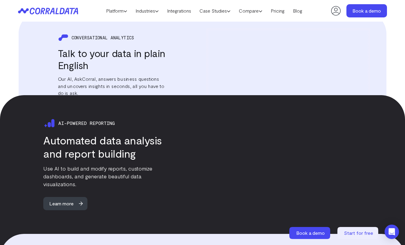
scroll to position [776, 0]
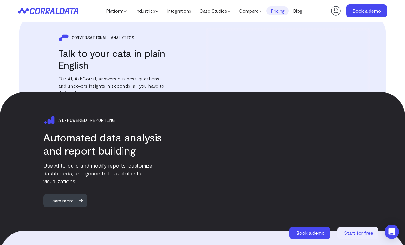
click at [285, 12] on link "Pricing" at bounding box center [277, 10] width 22 height 9
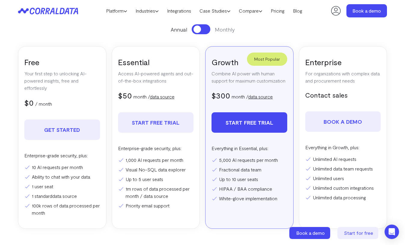
scroll to position [96, 0]
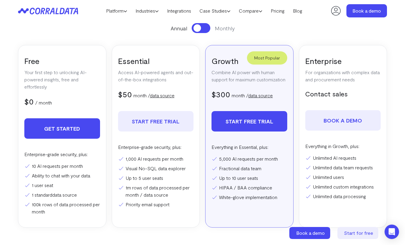
click at [85, 122] on link "Get Started" at bounding box center [62, 128] width 76 height 20
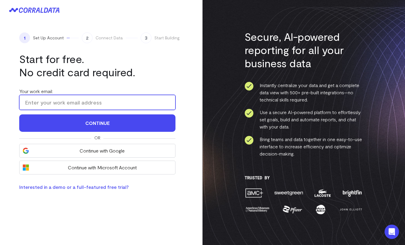
click at [123, 103] on input "Your work email:" at bounding box center [97, 102] width 156 height 15
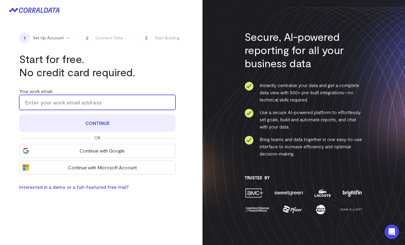
type input "madilhac@gmail.com"
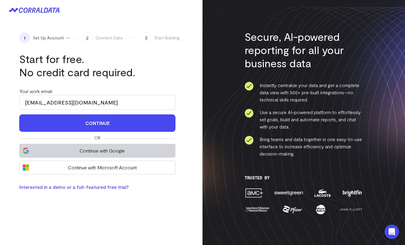
click at [108, 146] on button "Continue with Google" at bounding box center [97, 151] width 156 height 14
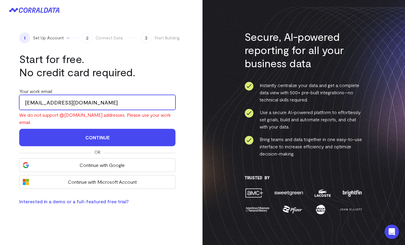
drag, startPoint x: 83, startPoint y: 102, endPoint x: 5, endPoint y: 101, distance: 78.0
click at [5, 101] on div "1 Set Up Account 2 Connect Data 3 Start Building Start for free. No credit card…" at bounding box center [101, 118] width 202 height 197
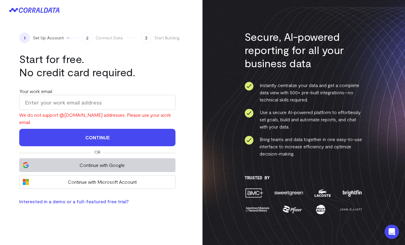
click at [53, 161] on span "Continue with Google" at bounding box center [102, 164] width 140 height 7
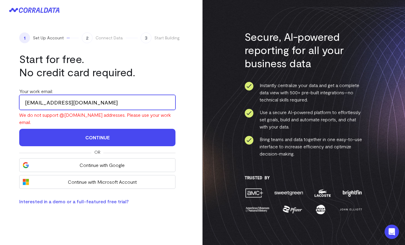
click at [50, 103] on input "[EMAIL_ADDRESS][DOMAIN_NAME]" at bounding box center [97, 102] width 156 height 15
drag, startPoint x: 88, startPoint y: 104, endPoint x: 3, endPoint y: 97, distance: 85.3
click at [3, 97] on div "1 Set Up Account 2 Connect Data 3 Start Building Start for free. No credit card…" at bounding box center [101, 118] width 202 height 197
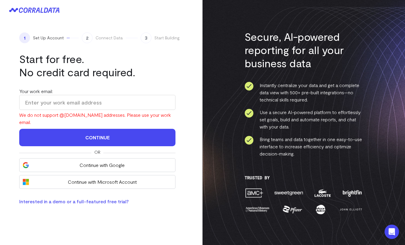
click at [33, 94] on label "Your work email:" at bounding box center [36, 91] width 34 height 6
click at [33, 95] on input "Your work email:" at bounding box center [97, 102] width 156 height 15
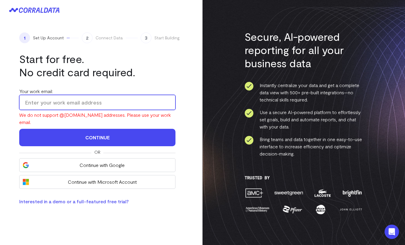
type input "[EMAIL_ADDRESS][DOMAIN_NAME]"
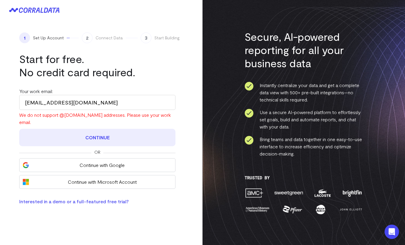
click at [89, 132] on button "Continue" at bounding box center [97, 137] width 156 height 17
click at [112, 132] on button "Continue" at bounding box center [97, 137] width 156 height 17
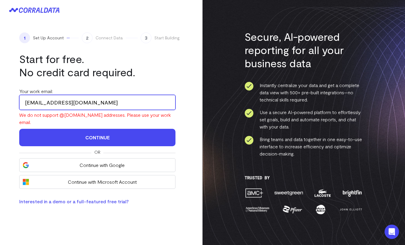
drag, startPoint x: 80, startPoint y: 101, endPoint x: 0, endPoint y: 92, distance: 81.0
click at [0, 92] on div "1 Set Up Account 2 Connect Data 3 Start Building Start for free. No credit card…" at bounding box center [101, 118] width 202 height 197
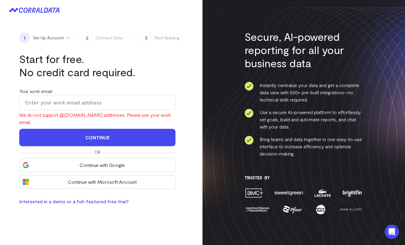
click at [14, 104] on div "1 Set Up Account 2 Connect Data 3 Start Building Start for free. No credit card…" at bounding box center [101, 118] width 202 height 197
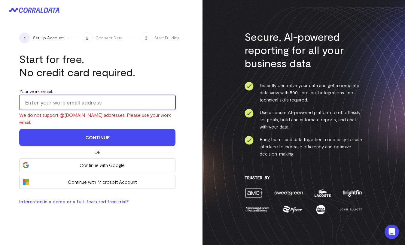
click at [29, 103] on input "Your work email:" at bounding box center [97, 102] width 156 height 15
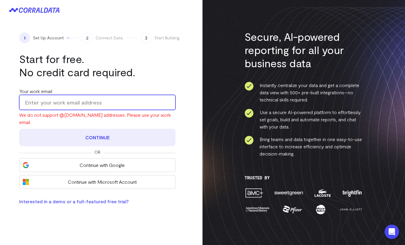
type input "[EMAIL_ADDRESS][DOMAIN_NAME]"
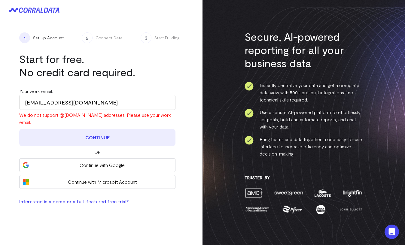
click at [80, 132] on button "Continue" at bounding box center [97, 137] width 156 height 17
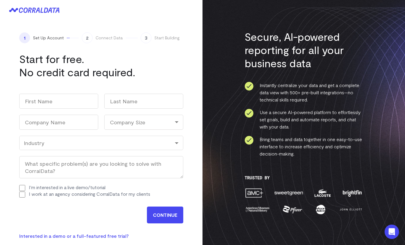
click at [101, 128] on div "Work email (Required) [EMAIL_ADDRESS][DOMAIN_NAME] Name First Last Company Name…" at bounding box center [101, 146] width 164 height 116
type input "MA"
type input "DIL"
click at [136, 86] on div "1 Set Up Account 2 Connect Data 3 Start Building Start for free. No credit card…" at bounding box center [101, 135] width 202 height 231
click at [57, 147] on div "Industry" at bounding box center [101, 143] width 164 height 14
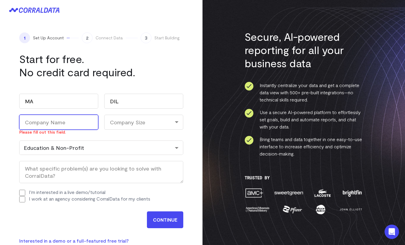
click at [48, 124] on input "Company Name (Required)" at bounding box center [58, 122] width 79 height 15
type input "A"
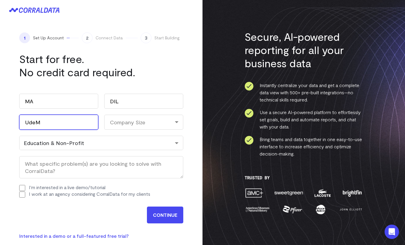
type input "UdeM"
click at [120, 127] on div "Company Size" at bounding box center [143, 122] width 79 height 15
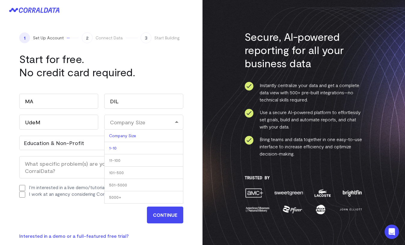
click at [120, 146] on li "1-10" at bounding box center [143, 148] width 79 height 12
select select "1-10"
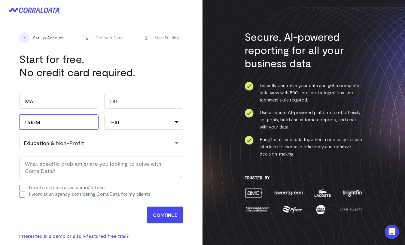
drag, startPoint x: 49, startPoint y: 123, endPoint x: 10, endPoint y: 121, distance: 39.4
click at [10, 121] on div "1 Set Up Account 2 Connect Data 3 Start Building Start for free. No credit card…" at bounding box center [101, 135] width 202 height 231
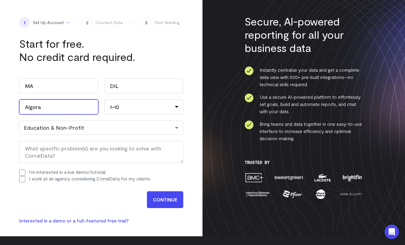
scroll to position [17, 0]
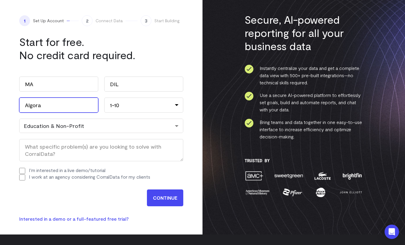
type input "Algora"
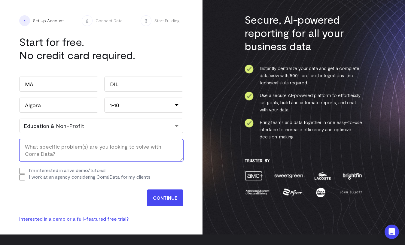
click at [98, 145] on textarea "What specific problem(s) are you looking to solve with CorralData? (Required)" at bounding box center [101, 150] width 164 height 22
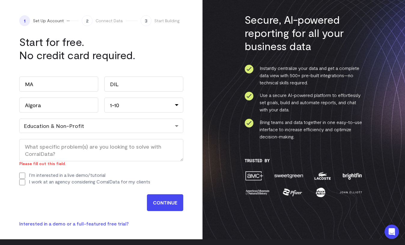
click at [166, 200] on input "CONTINUE" at bounding box center [165, 202] width 36 height 17
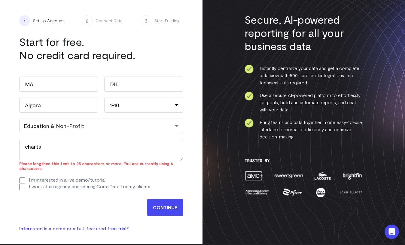
click at [186, 199] on div "1 Set Up Account 2 Connect Data 3 Start Building Start for free. No credit card…" at bounding box center [101, 123] width 202 height 241
click at [185, 199] on div "1 Set Up Account 2 Connect Data 3 Start Building Start for free. No credit card…" at bounding box center [101, 123] width 202 height 241
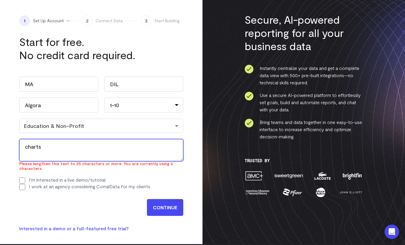
click at [106, 145] on textarea "charts" at bounding box center [101, 150] width 164 height 22
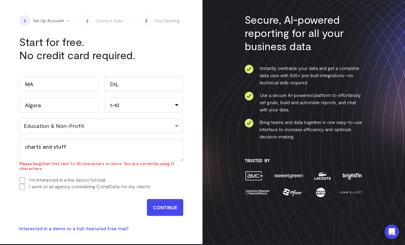
click at [156, 203] on input "CONTINUE" at bounding box center [165, 207] width 36 height 17
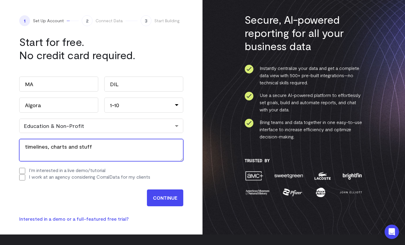
type textarea "timelines, charts and stuff"
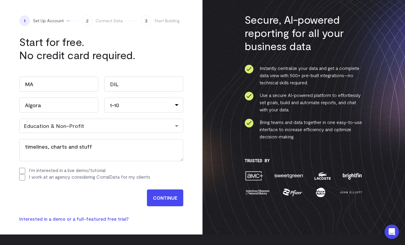
click at [171, 202] on input "CONTINUE" at bounding box center [165, 197] width 36 height 17
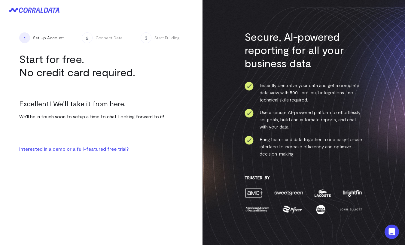
scroll to position [0, 0]
click at [24, 39] on span "1" at bounding box center [24, 37] width 11 height 11
click at [35, 77] on h1 "Start for free. No credit card required." at bounding box center [97, 65] width 156 height 26
click at [211, 62] on img at bounding box center [303, 122] width 202 height 245
